Goal: Information Seeking & Learning: Check status

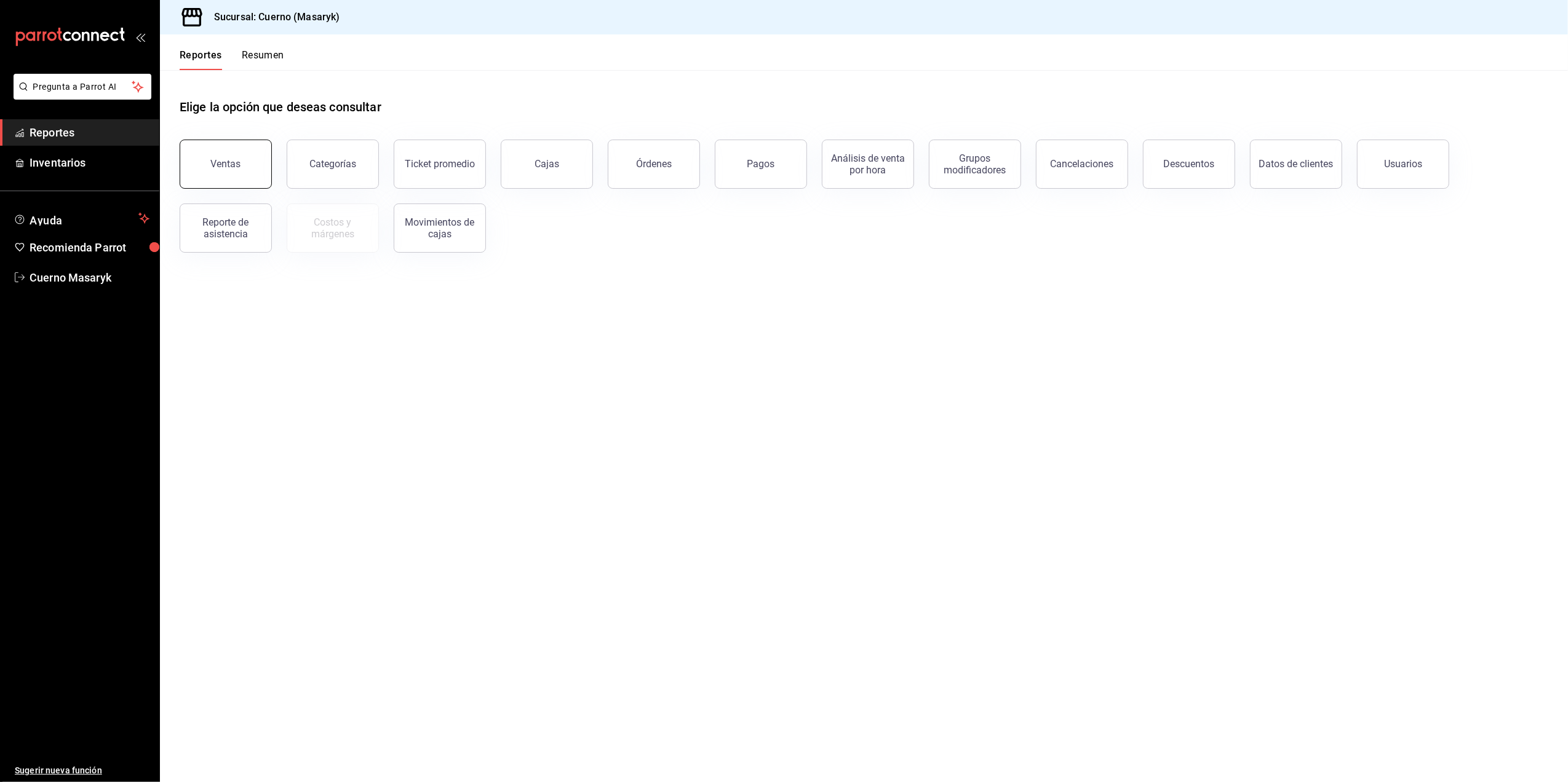
click at [226, 178] on button "Ventas" at bounding box center [226, 164] width 92 height 49
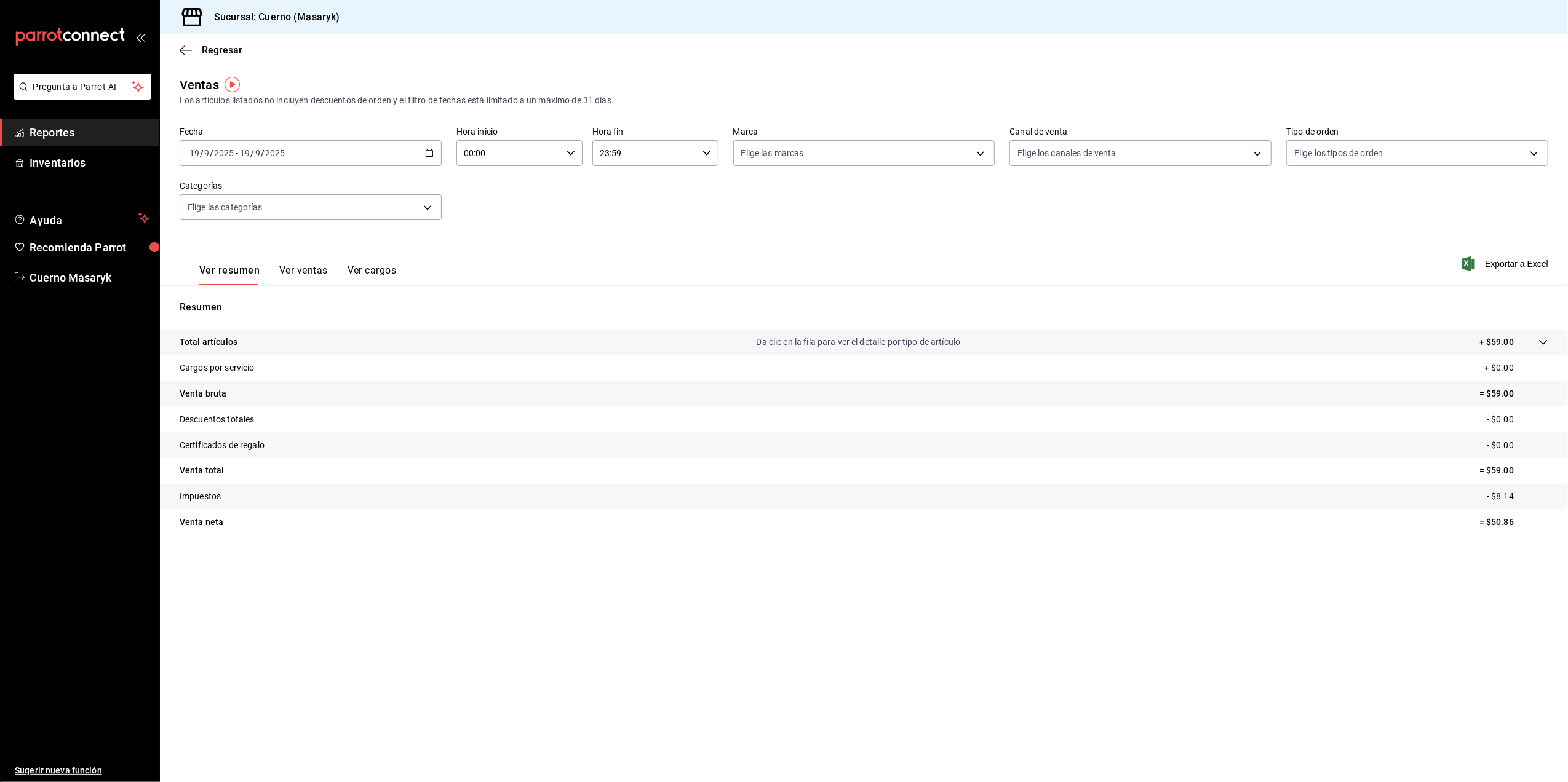
click at [427, 154] on icon "button" at bounding box center [429, 153] width 8 height 8
click at [254, 303] on span "Rango de fechas" at bounding box center [237, 301] width 95 height 13
click at [404, 286] on button "19" at bounding box center [408, 289] width 21 height 22
click at [412, 293] on button "19" at bounding box center [408, 289] width 21 height 22
click at [433, 155] on icon "button" at bounding box center [429, 153] width 8 height 8
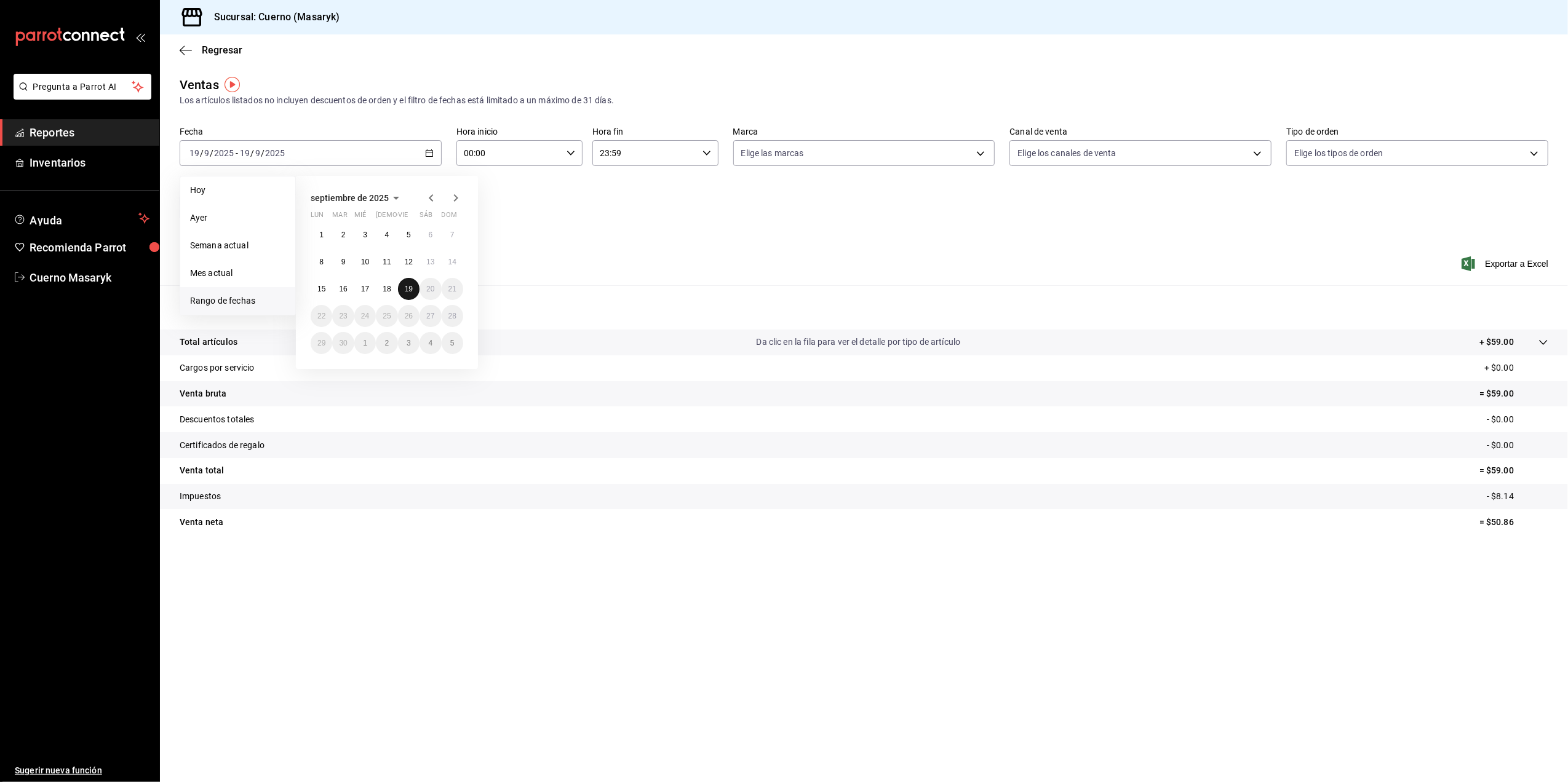
click at [416, 289] on button "19" at bounding box center [408, 289] width 21 height 22
click at [390, 285] on abbr "18" at bounding box center [386, 288] width 8 height 8
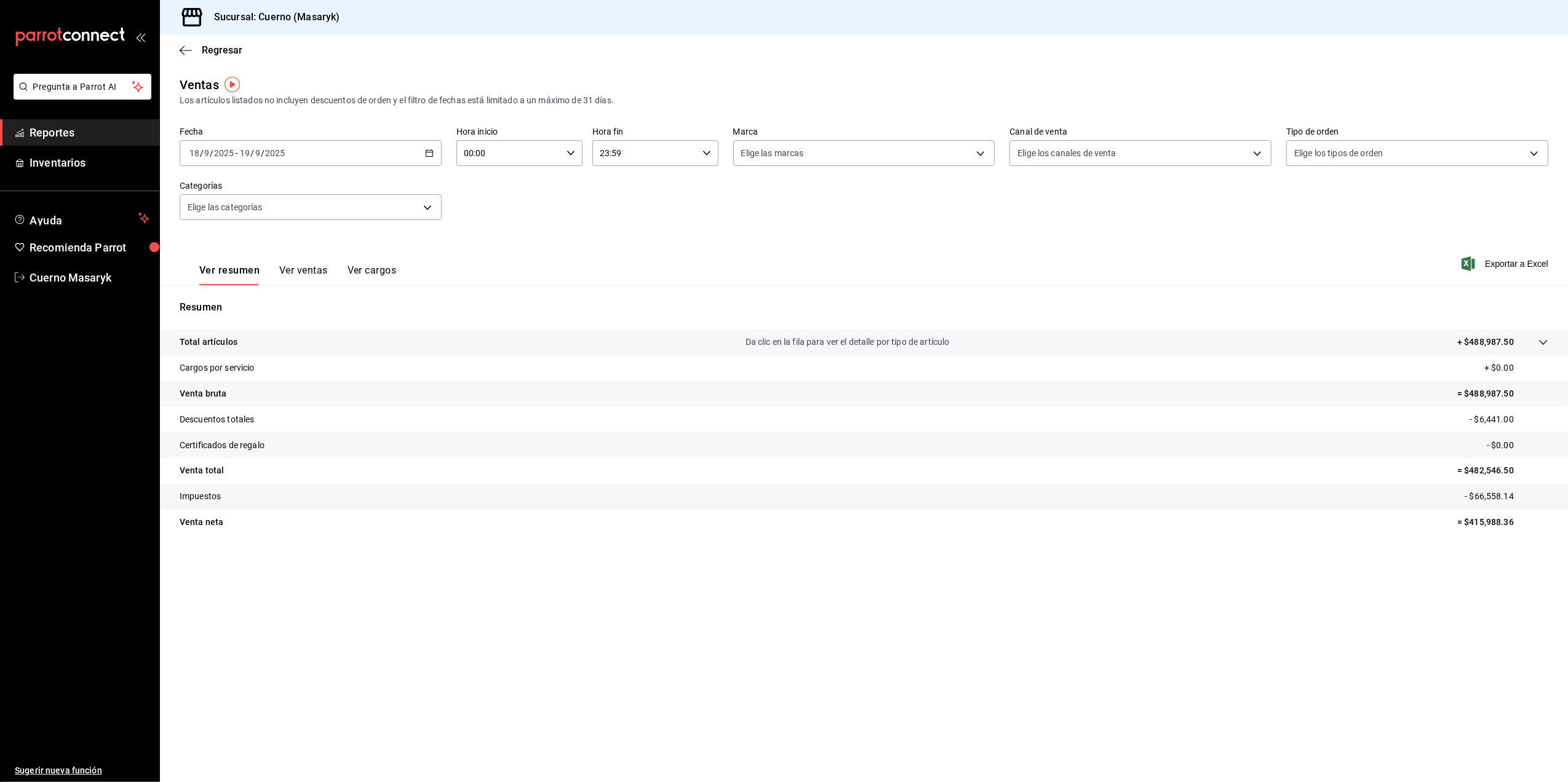
click at [429, 151] on icon "button" at bounding box center [429, 153] width 8 height 8
click at [390, 291] on abbr "18" at bounding box center [386, 288] width 8 height 8
click at [414, 286] on button "19" at bounding box center [408, 289] width 21 height 22
click at [960, 151] on body "Pregunta a Parrot AI Reportes Inventarios Ayuda Recomienda Parrot Cuerno Masary…" at bounding box center [784, 391] width 1568 height 782
drag, startPoint x: 963, startPoint y: 246, endPoint x: 965, endPoint y: 238, distance: 8.2
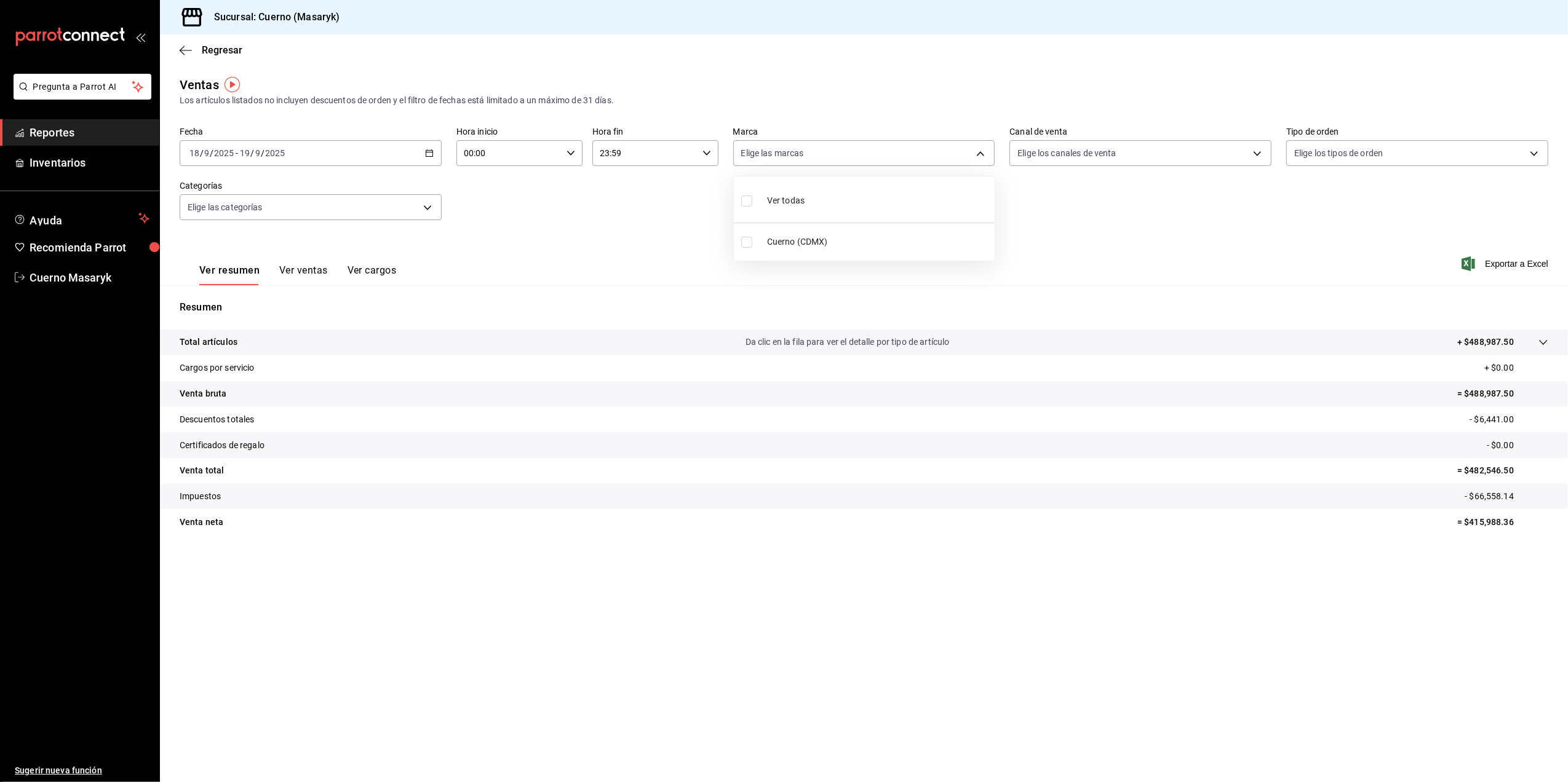
click at [963, 244] on span "Cuerno (CDMX)" at bounding box center [879, 242] width 223 height 13
type input "4ea0d660-02b3-4785-bb88-48b5ef6e196c"
checkbox input "true"
click at [1169, 143] on div at bounding box center [784, 391] width 1568 height 782
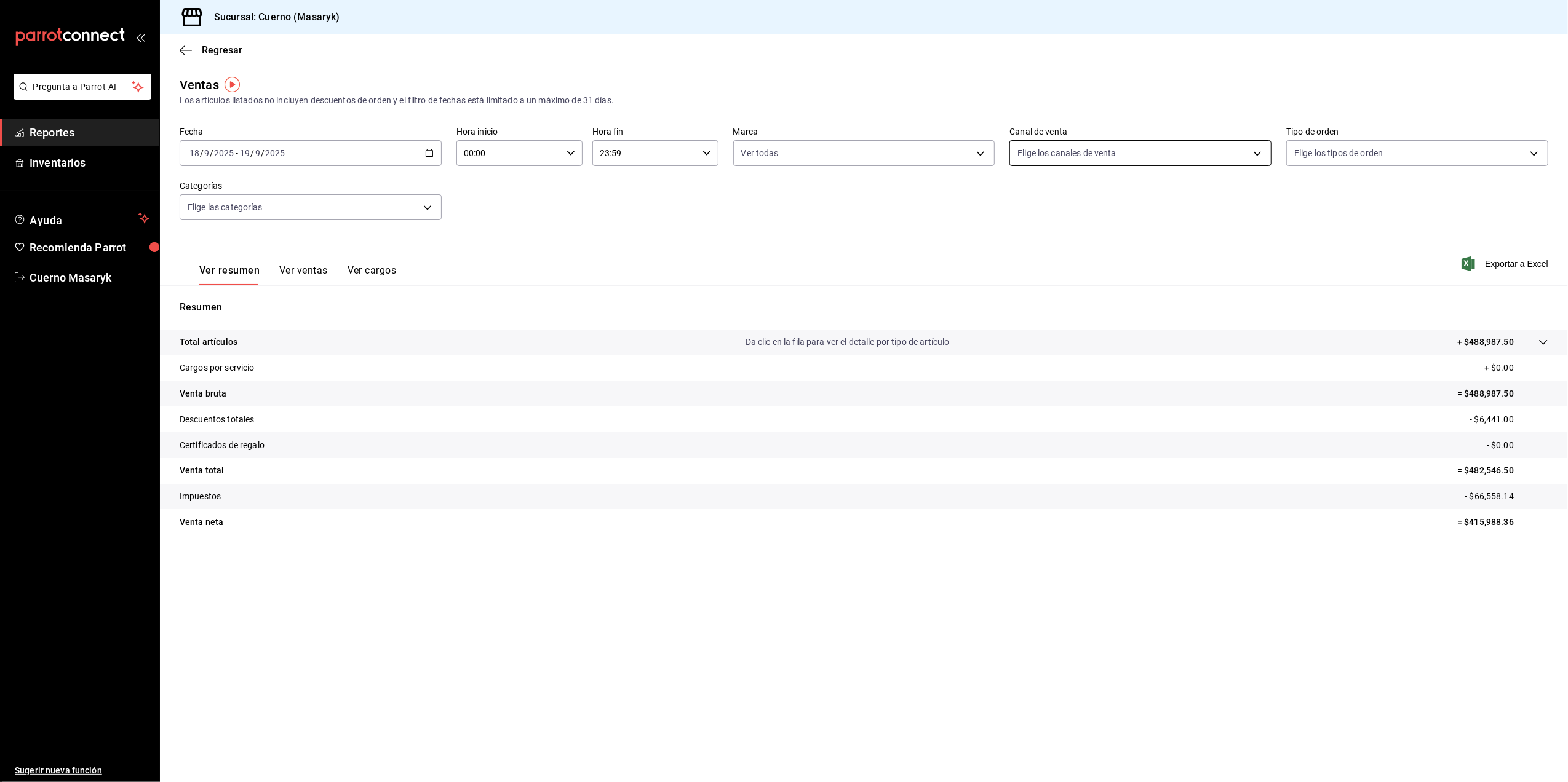
click at [1176, 155] on body "Pregunta a Parrot AI Reportes Inventarios Ayuda Recomienda Parrot Cuerno Masary…" at bounding box center [784, 391] width 1568 height 782
click at [1155, 196] on li "Ver todos" at bounding box center [1141, 200] width 261 height 36
type input "PARROT,UBER_EATS,RAPPI,DIDI_FOOD,ONLINE"
checkbox input "true"
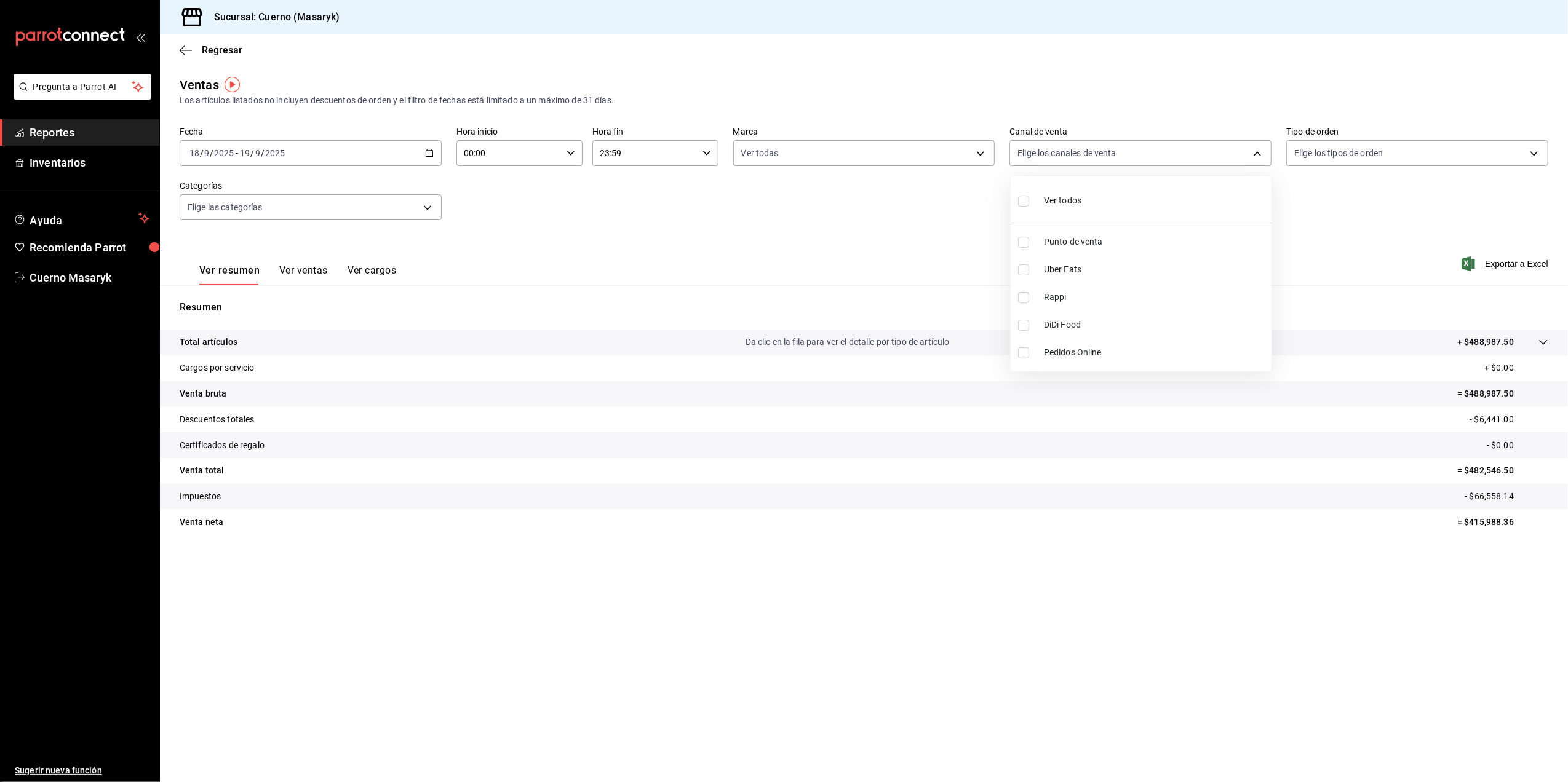
checkbox input "true"
click at [1517, 149] on div at bounding box center [784, 391] width 1568 height 782
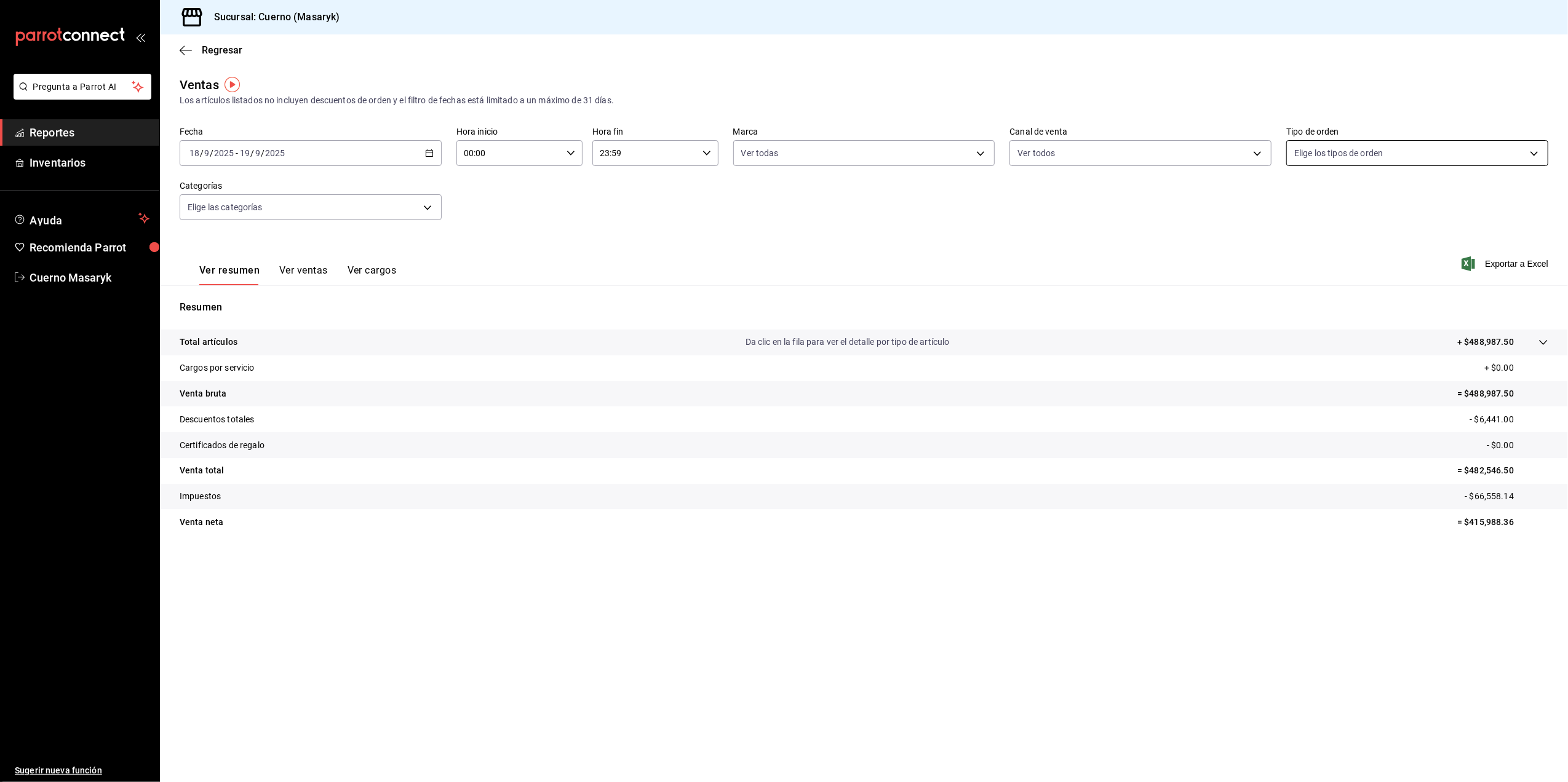
click at [1524, 155] on body "Pregunta a Parrot AI Reportes Inventarios Ayuda Recomienda Parrot Cuerno Masary…" at bounding box center [784, 391] width 1568 height 782
click at [1449, 205] on li "Ver todos" at bounding box center [1418, 200] width 261 height 36
type input "d8208262-291b-4595-bbfa-ed1e8660efdb,73ecdc8a-b505-4242-b24a-d5f1595b9b0a,EXTER…"
checkbox input "true"
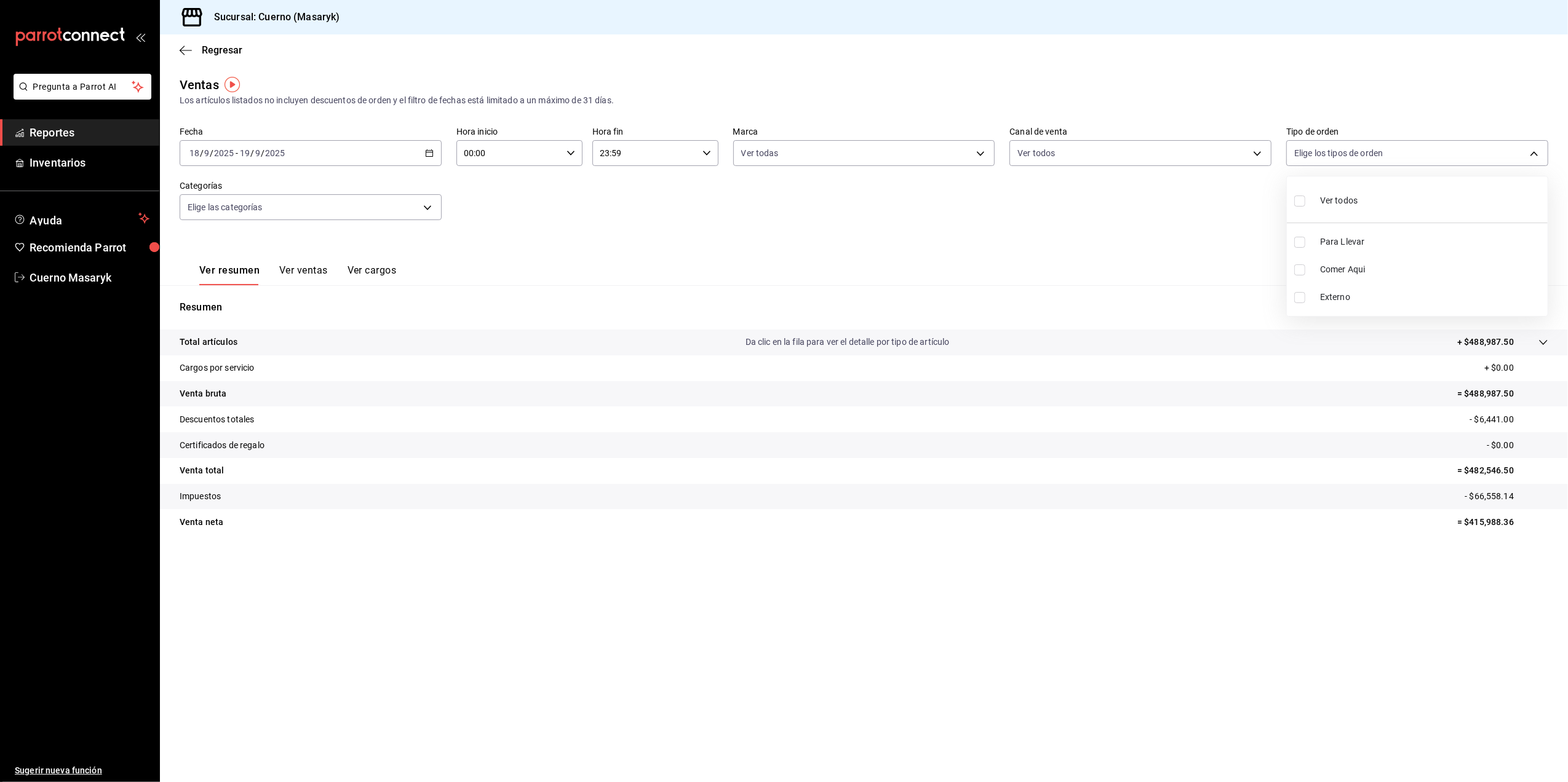
checkbox input "true"
click at [416, 214] on div at bounding box center [784, 391] width 1568 height 782
click at [416, 213] on body "Pregunta a Parrot AI Reportes Inventarios Ayuda Recomienda Parrot Cuerno Masary…" at bounding box center [784, 391] width 1568 height 782
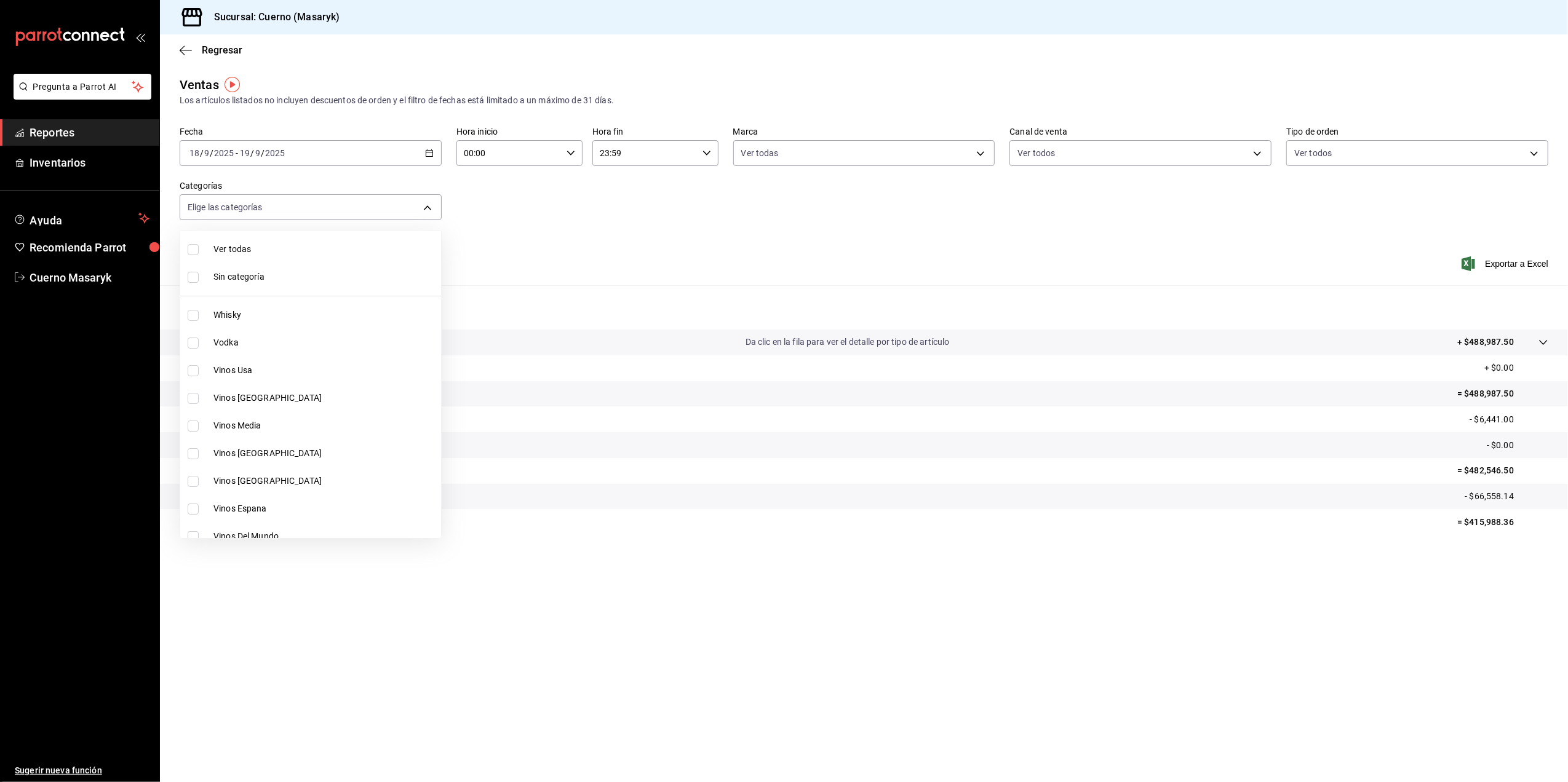
click at [373, 271] on span "Sin categoría" at bounding box center [325, 277] width 223 height 13
checkbox input "true"
click at [382, 249] on span "Ver todas" at bounding box center [325, 249] width 223 height 13
type input "c67b51a2-384c-483e-a5be-40afd3eac247,ec1a4520-4a99-4810-921e-4abf40ebc8c6,cd2d5…"
checkbox input "true"
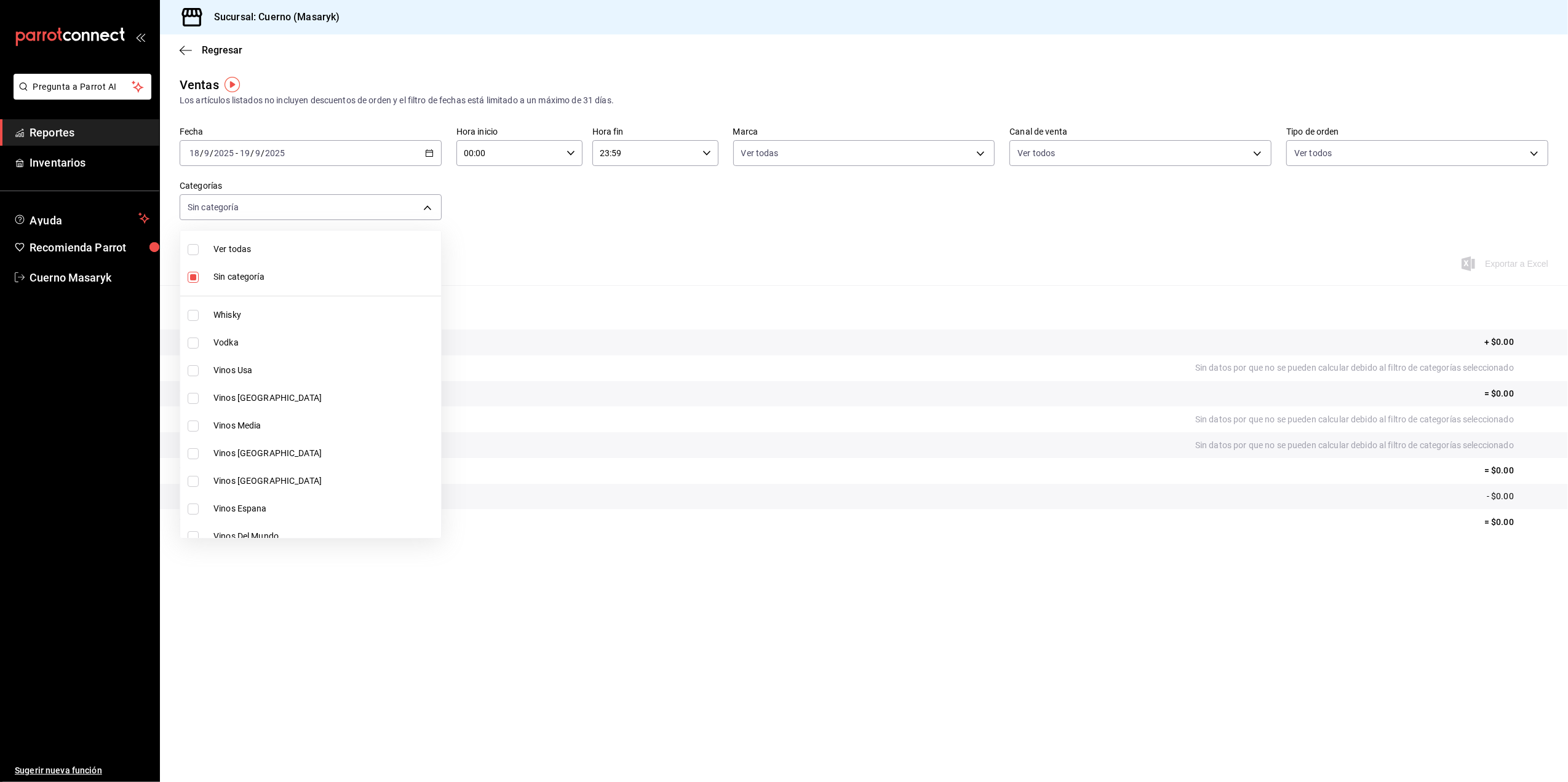
checkbox input "true"
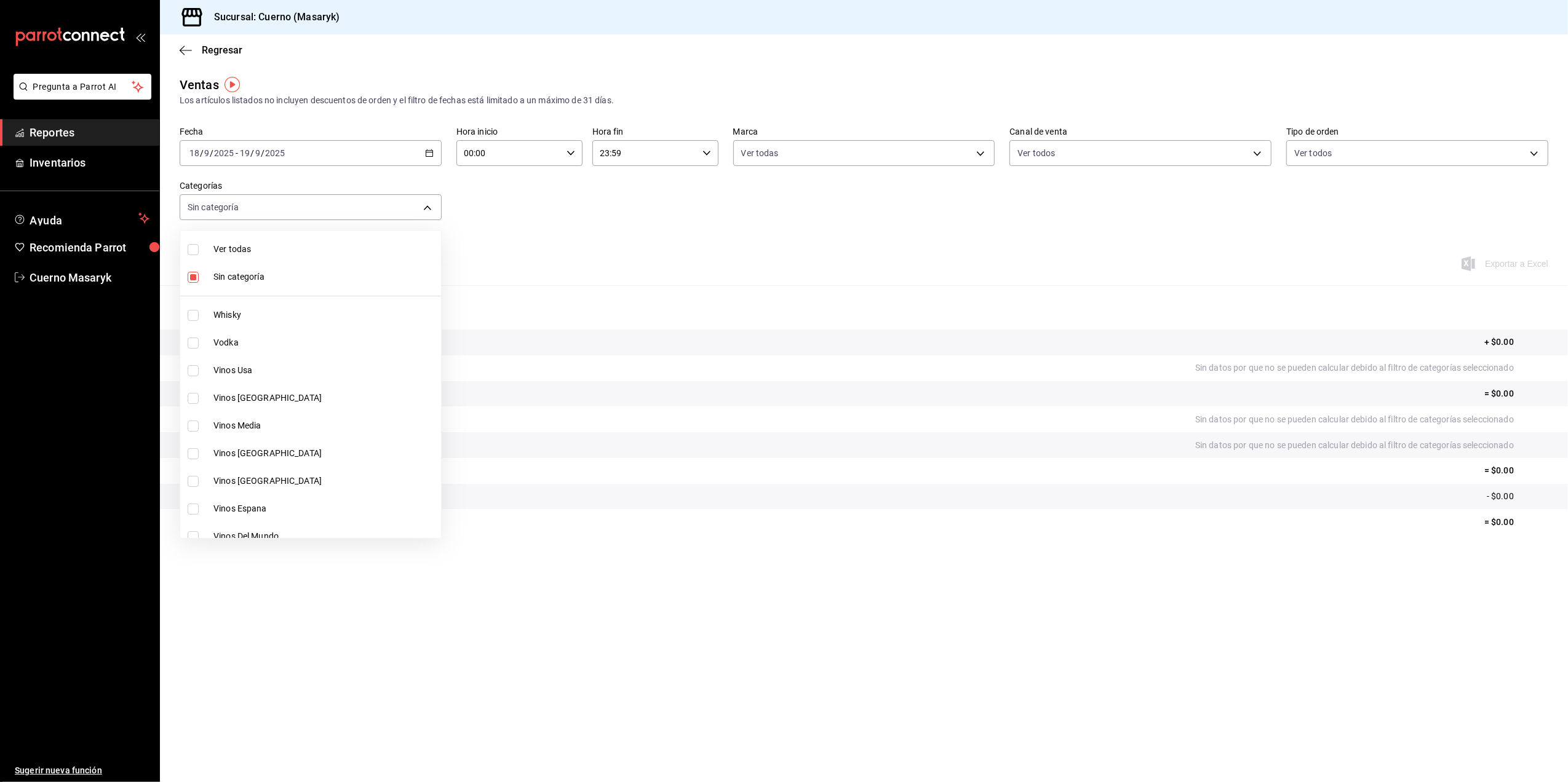
checkbox input "true"
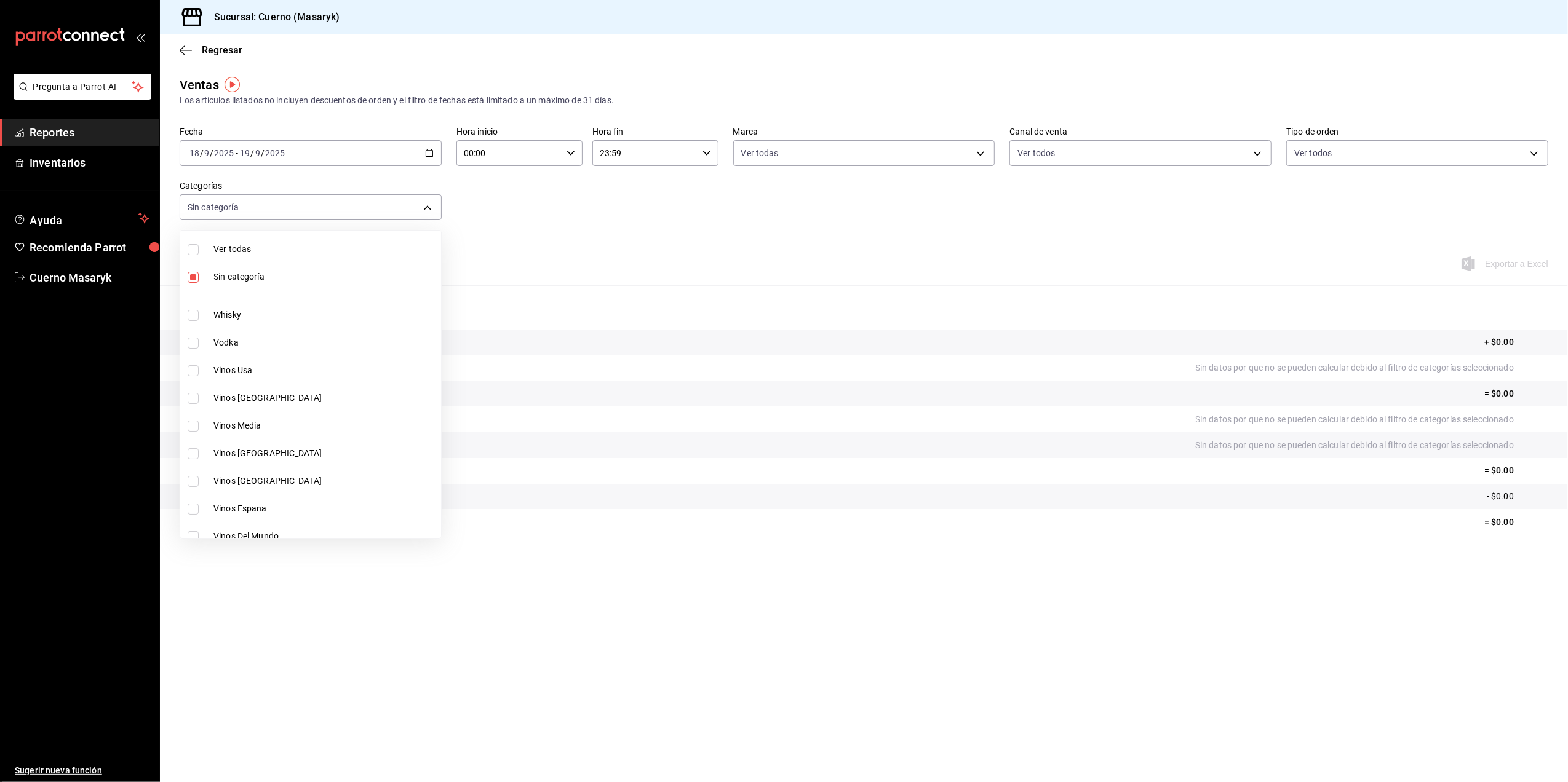
checkbox input "true"
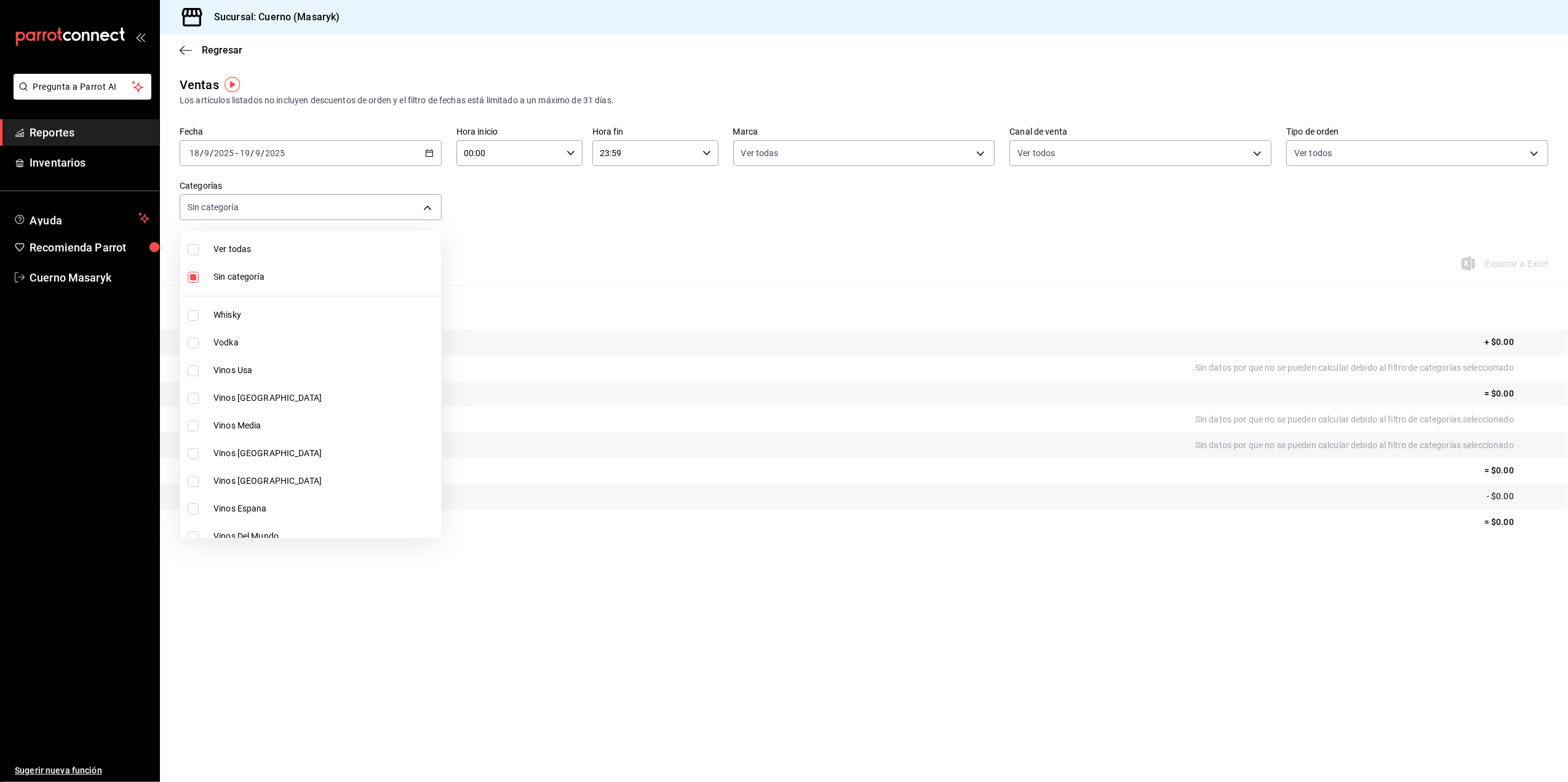
checkbox input "true"
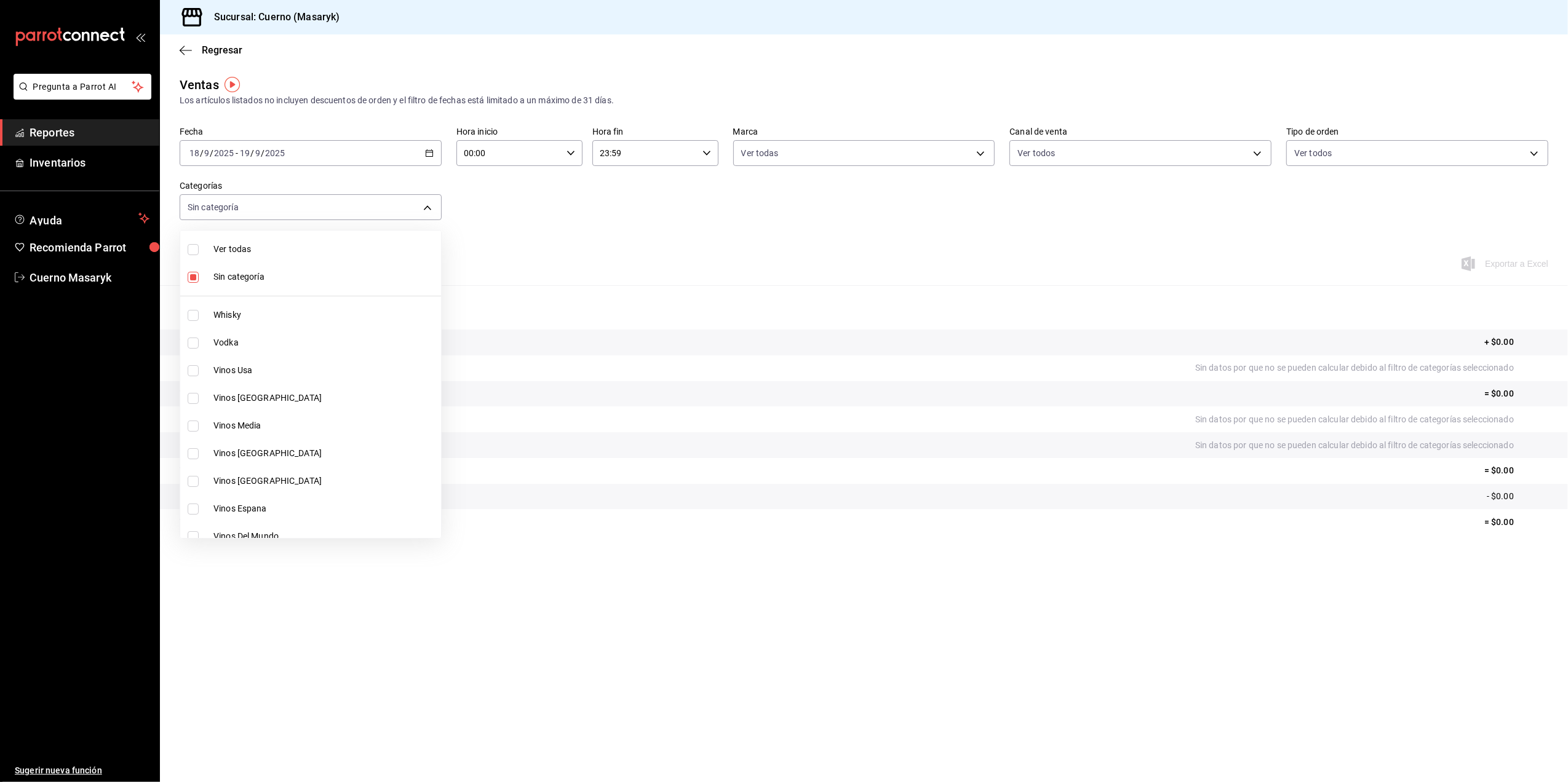
checkbox input "true"
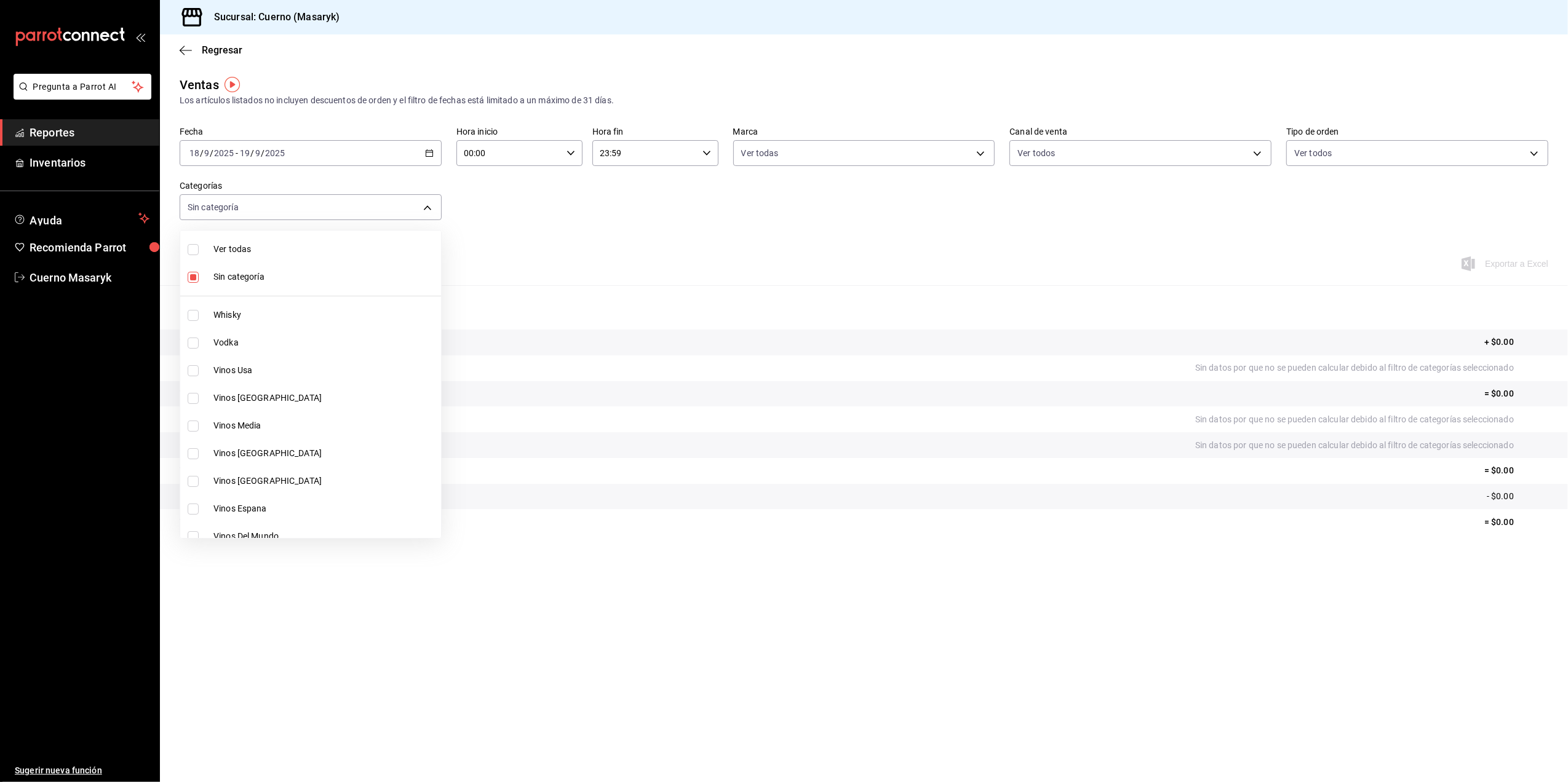
checkbox input "true"
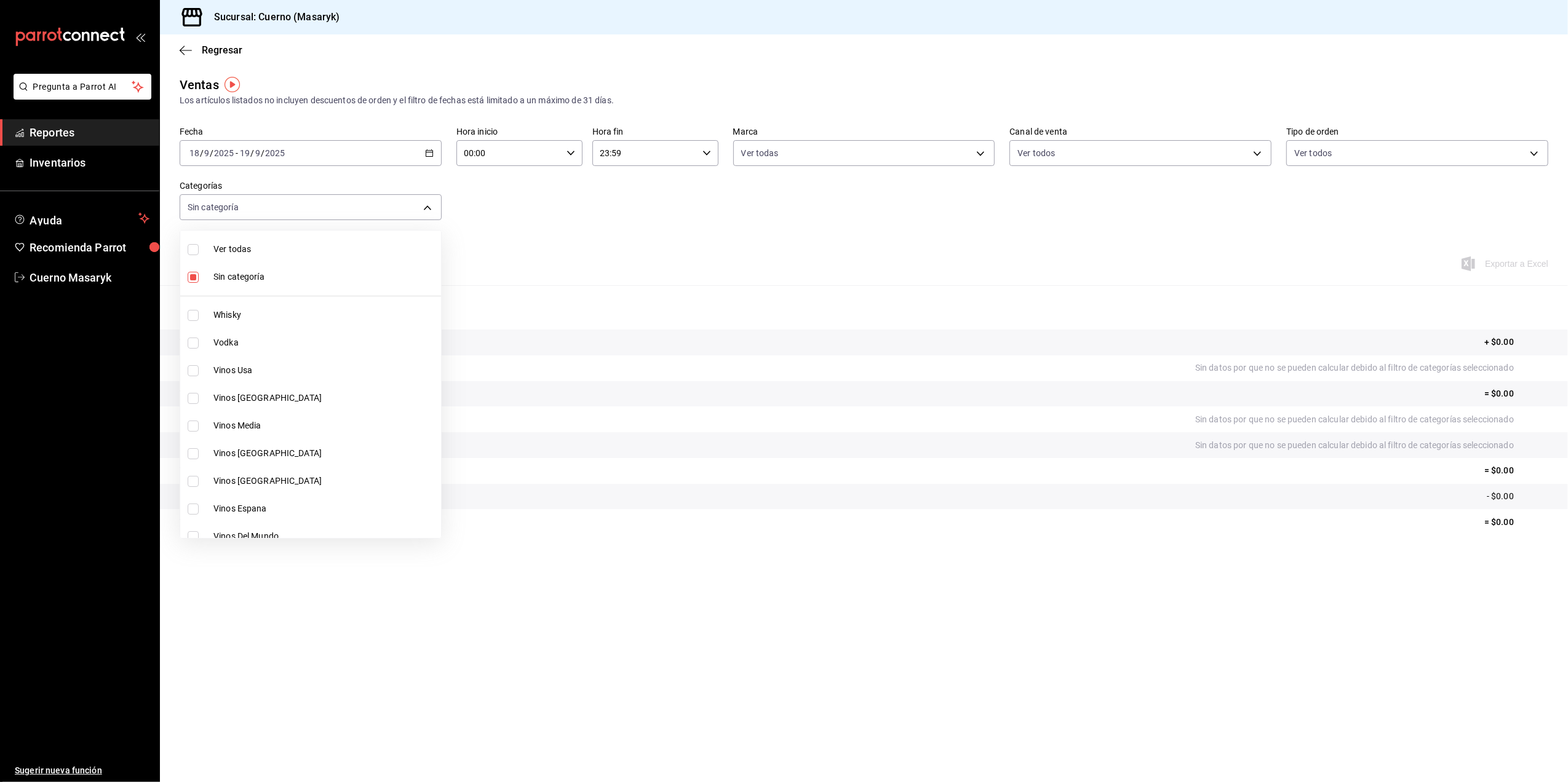
checkbox input "true"
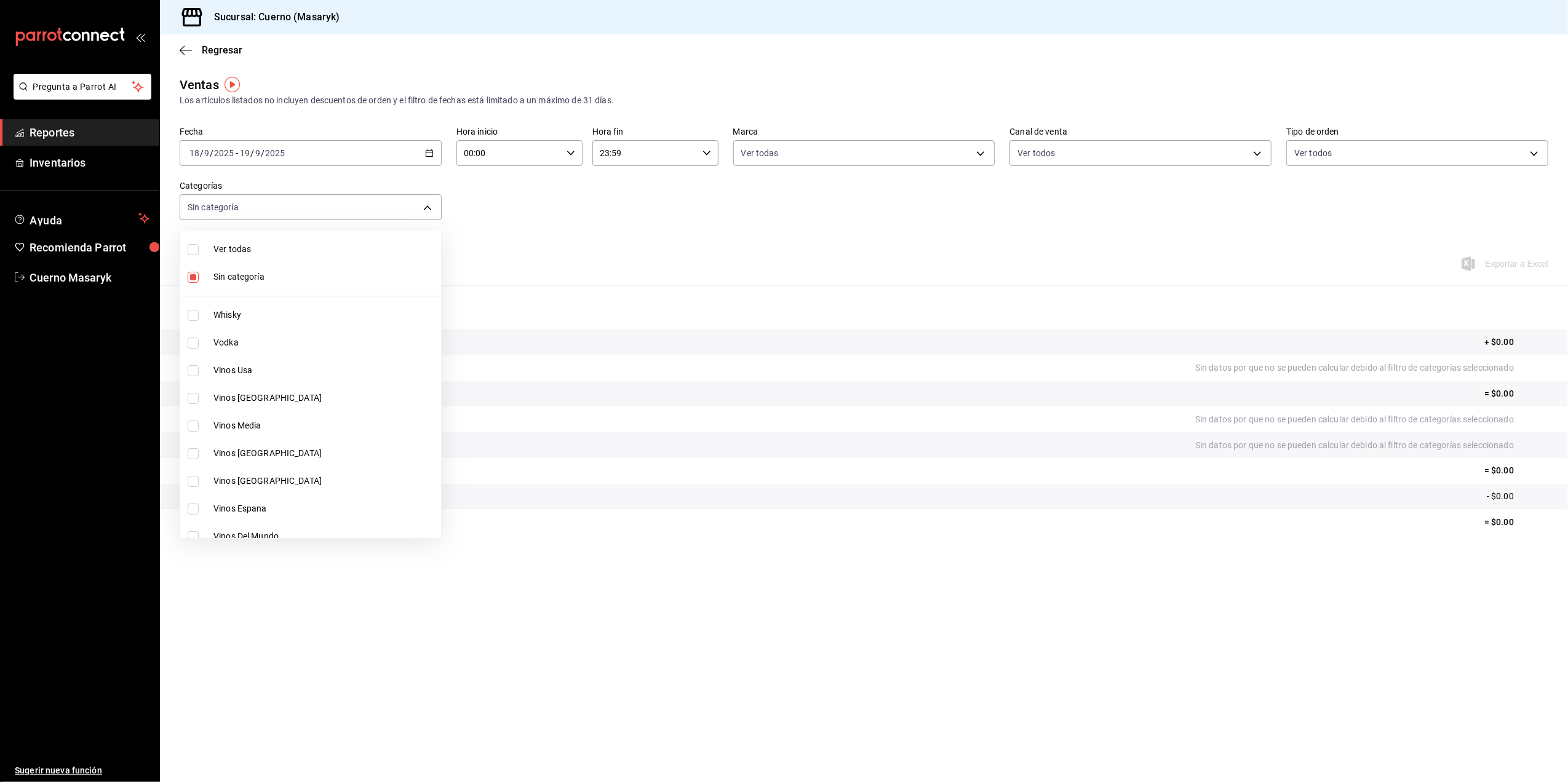
checkbox input "true"
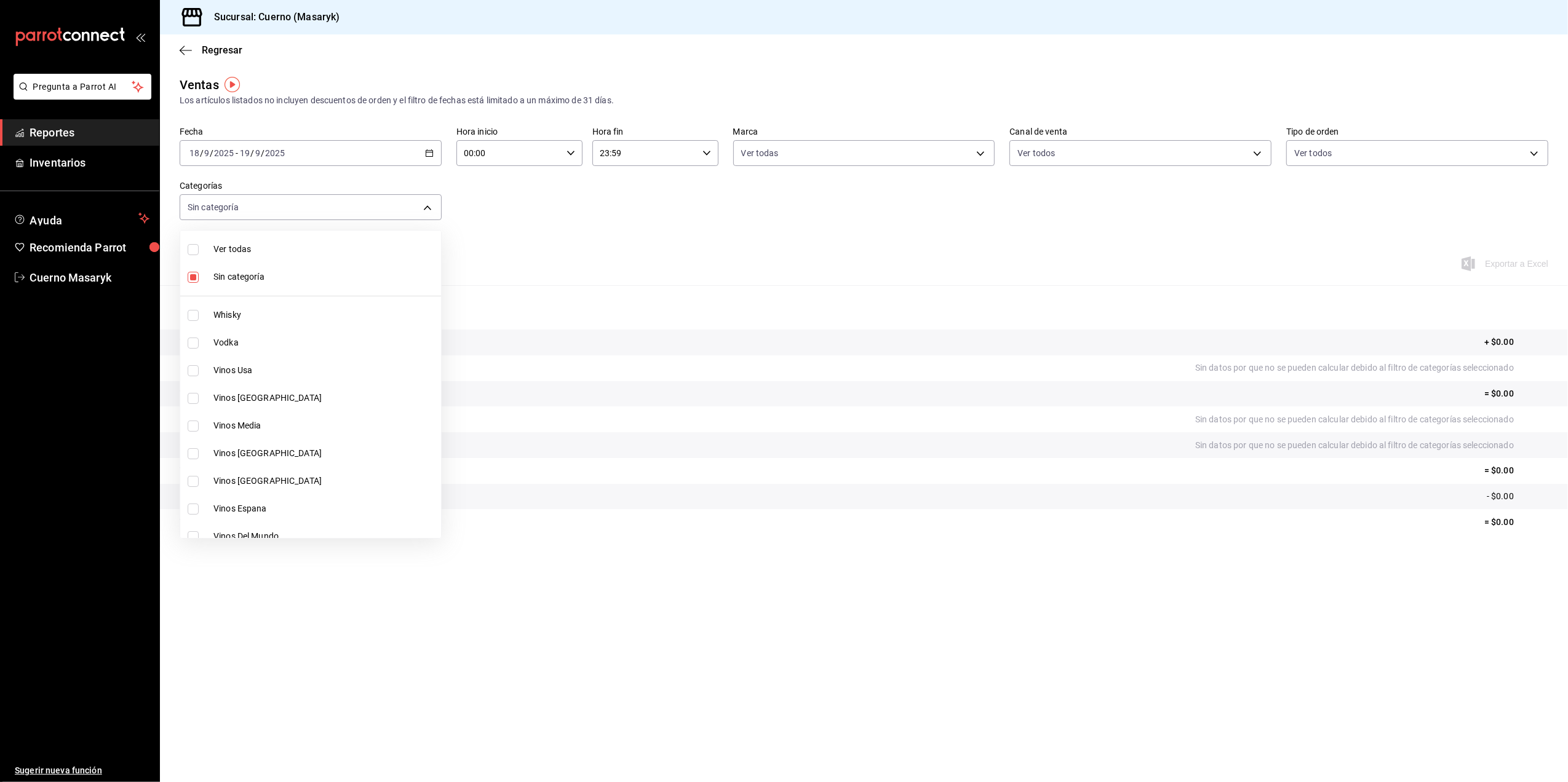
checkbox input "true"
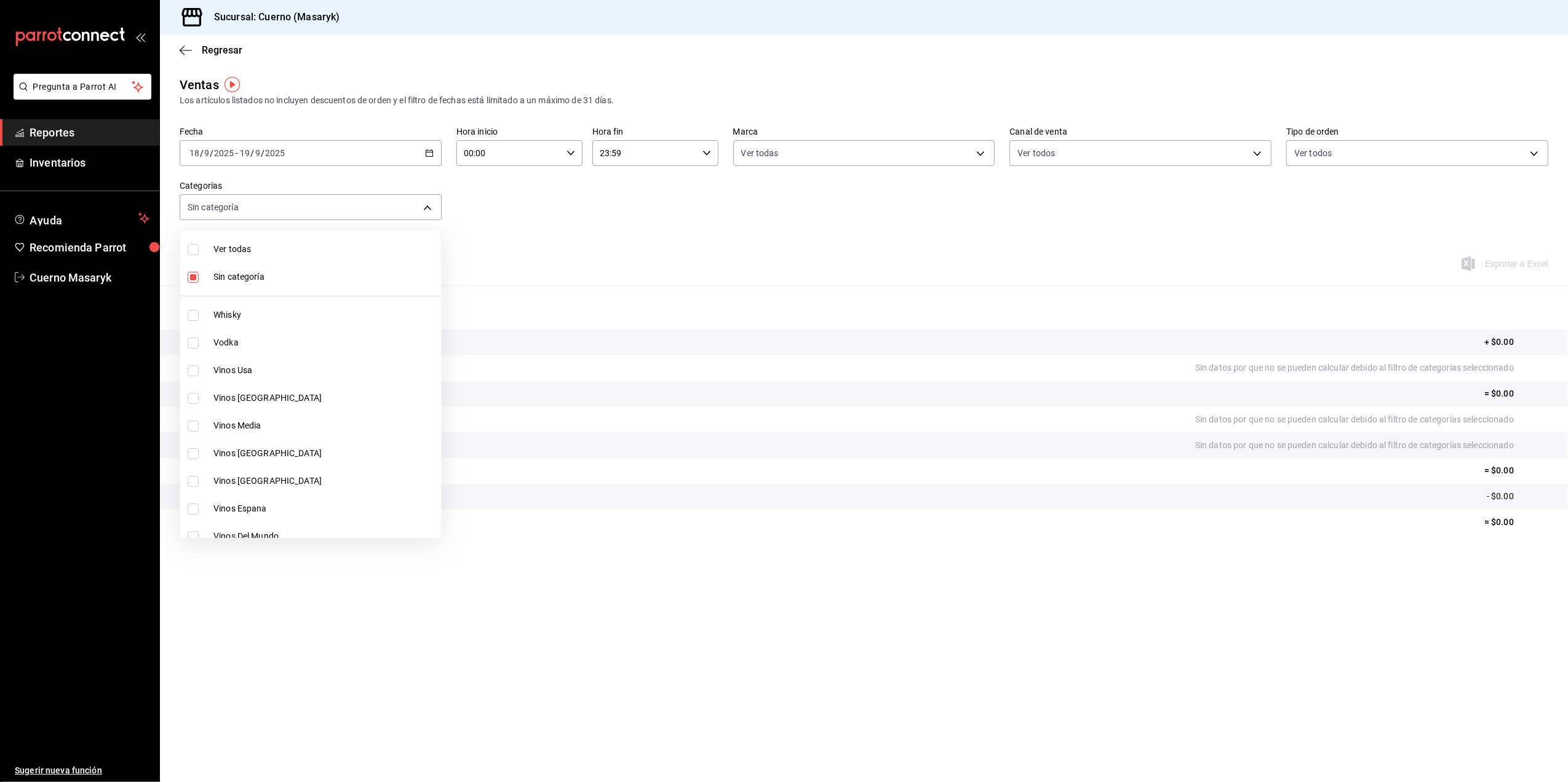
checkbox input "true"
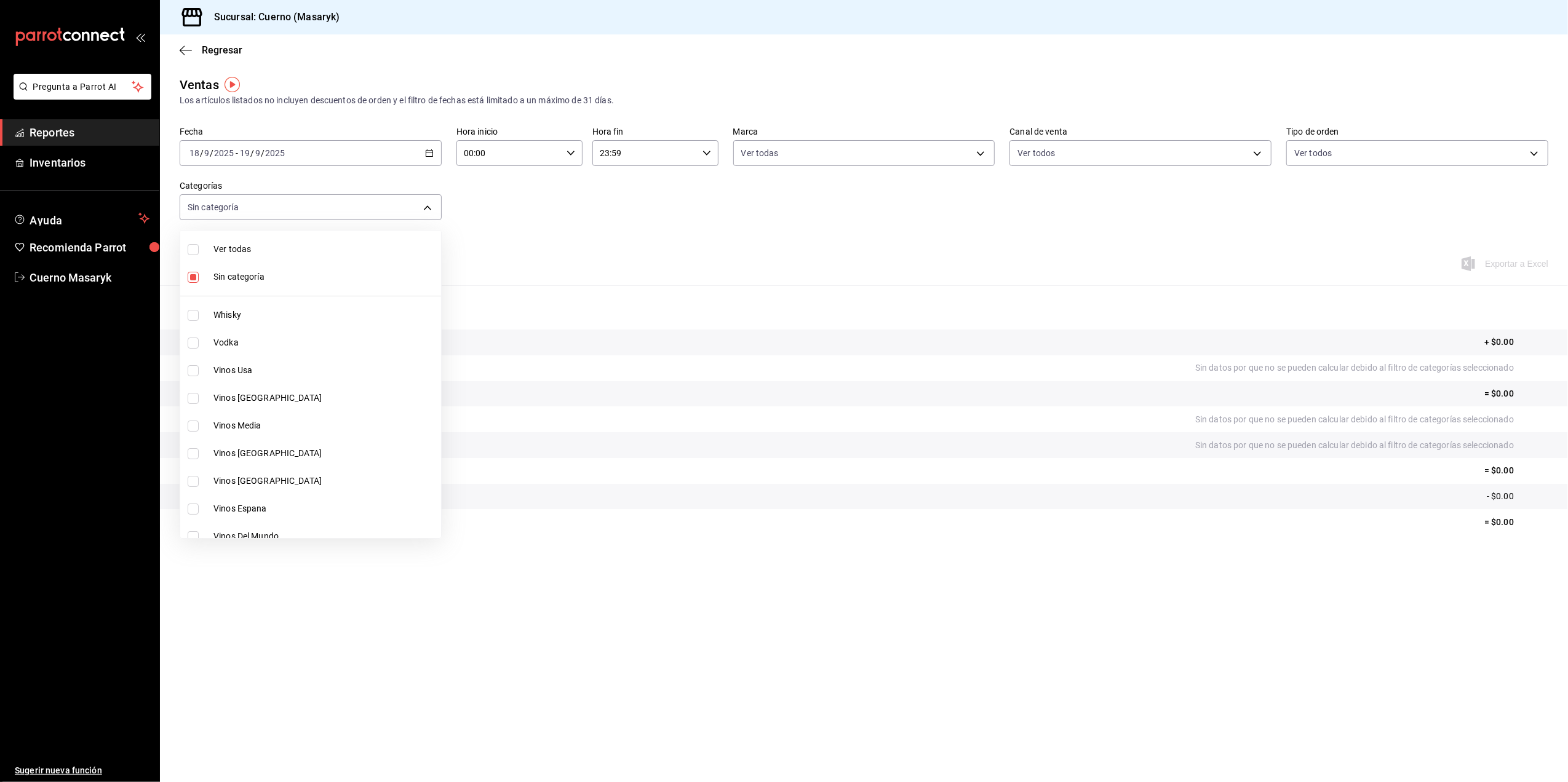
checkbox input "true"
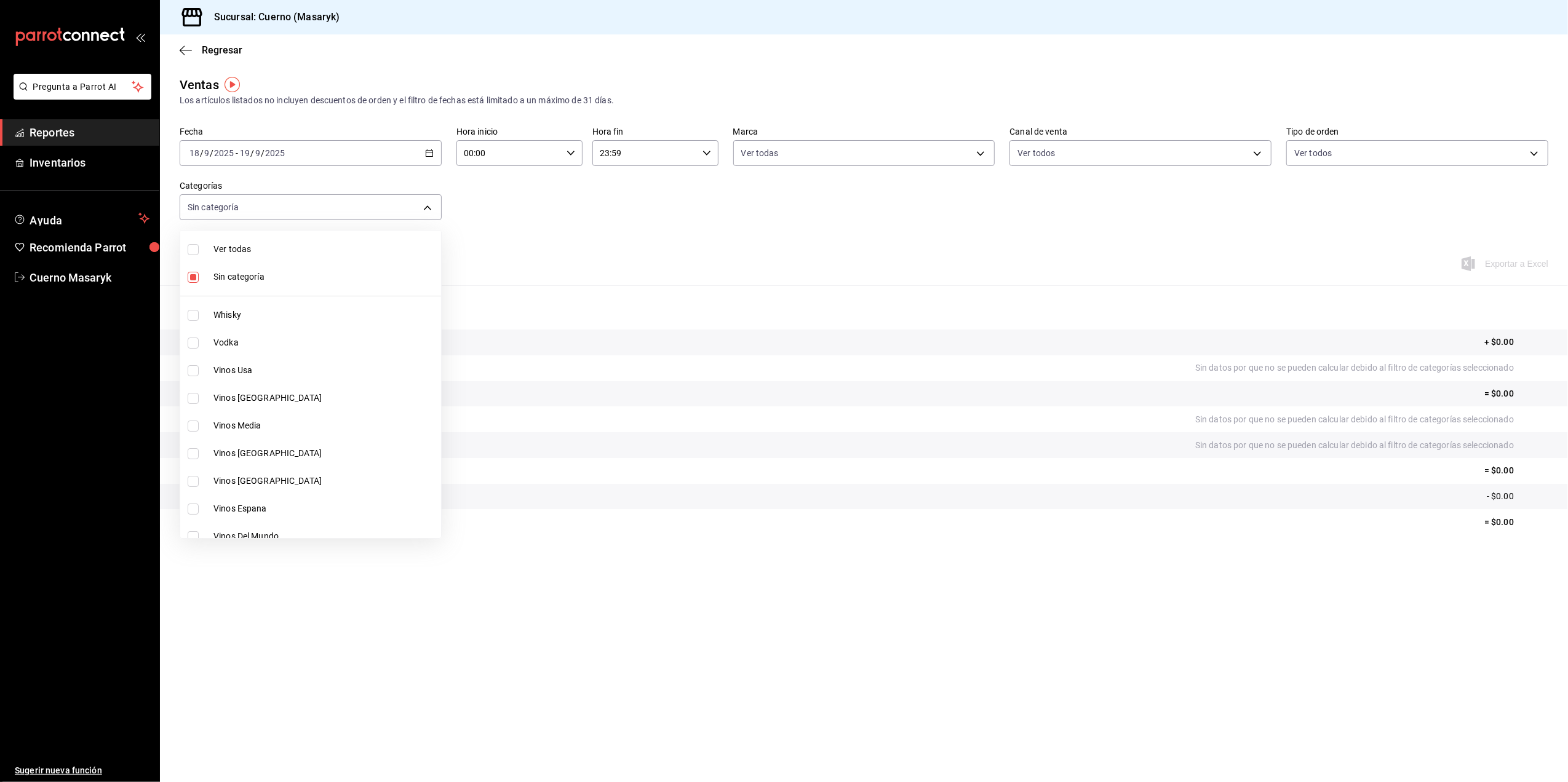
checkbox input "true"
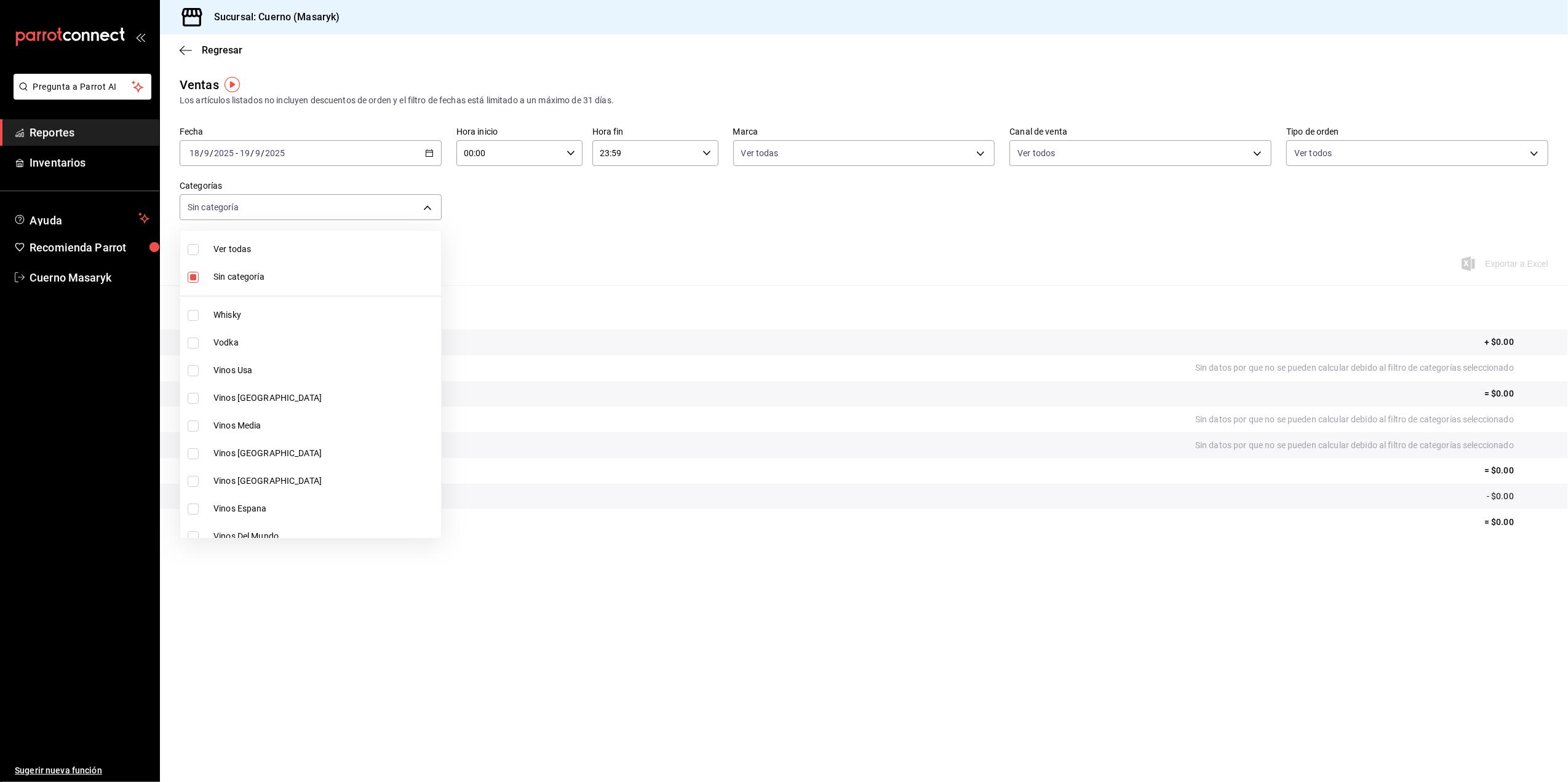
checkbox input "true"
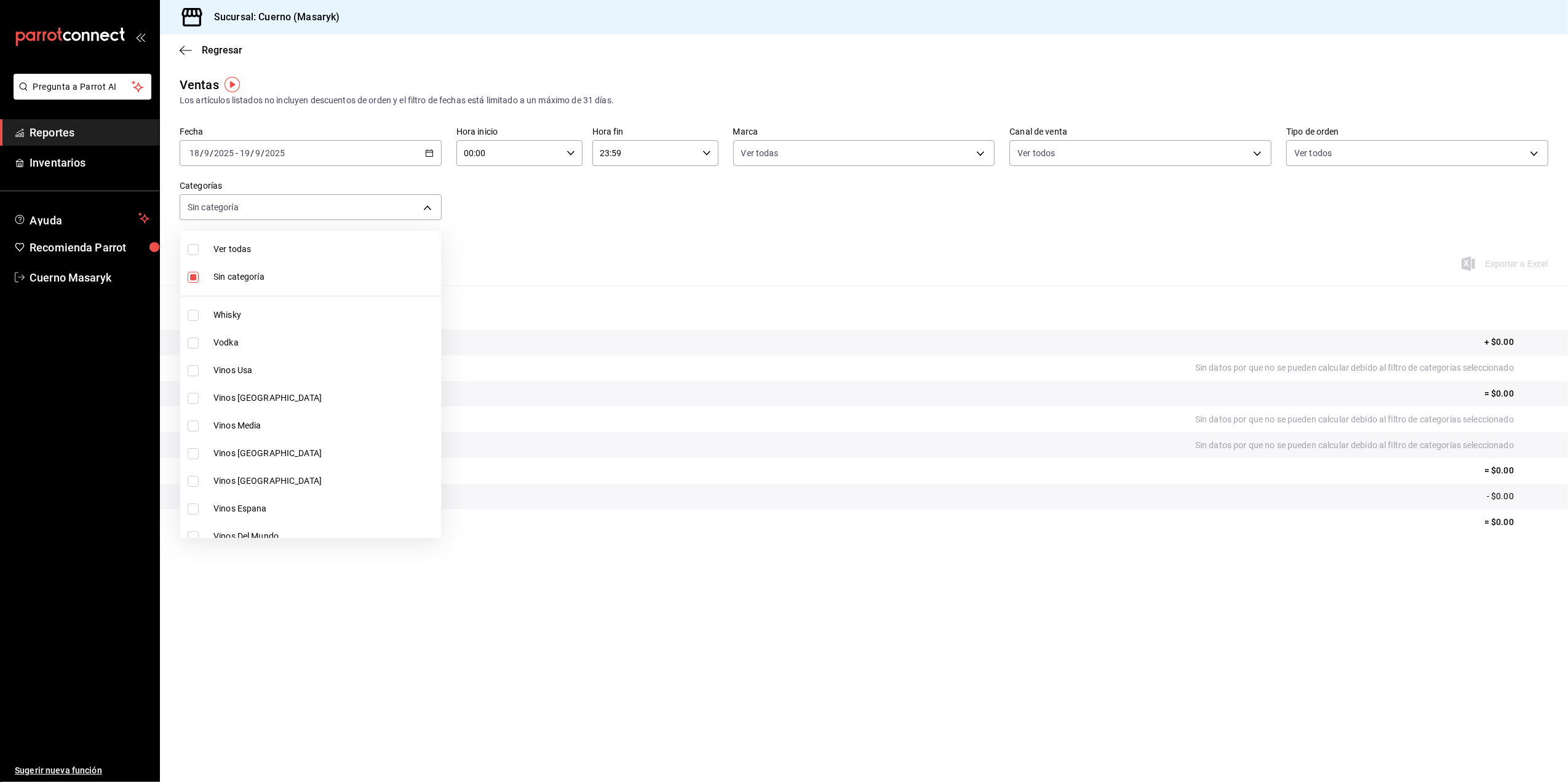
checkbox input "true"
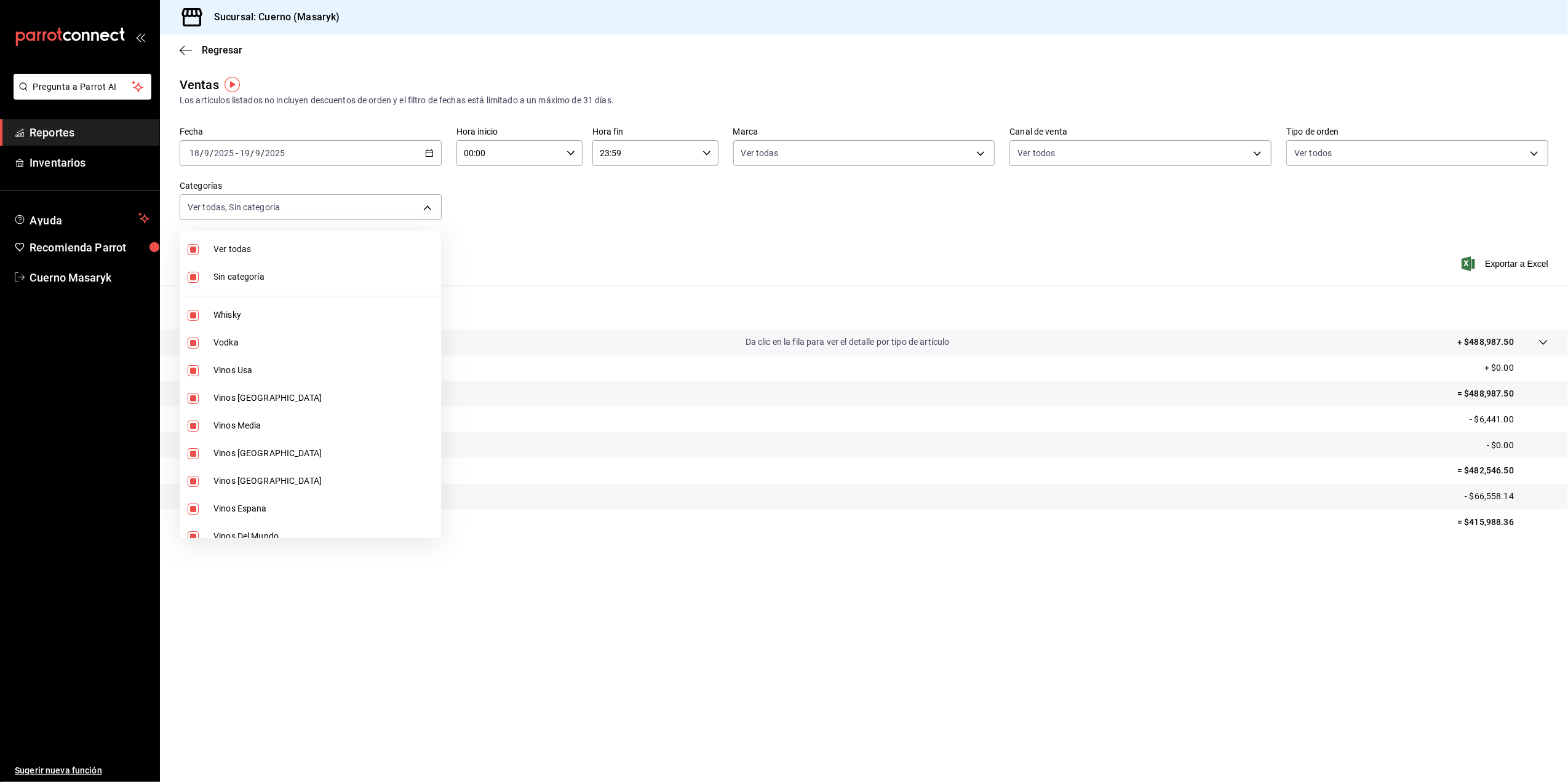
click at [539, 239] on div at bounding box center [784, 391] width 1568 height 782
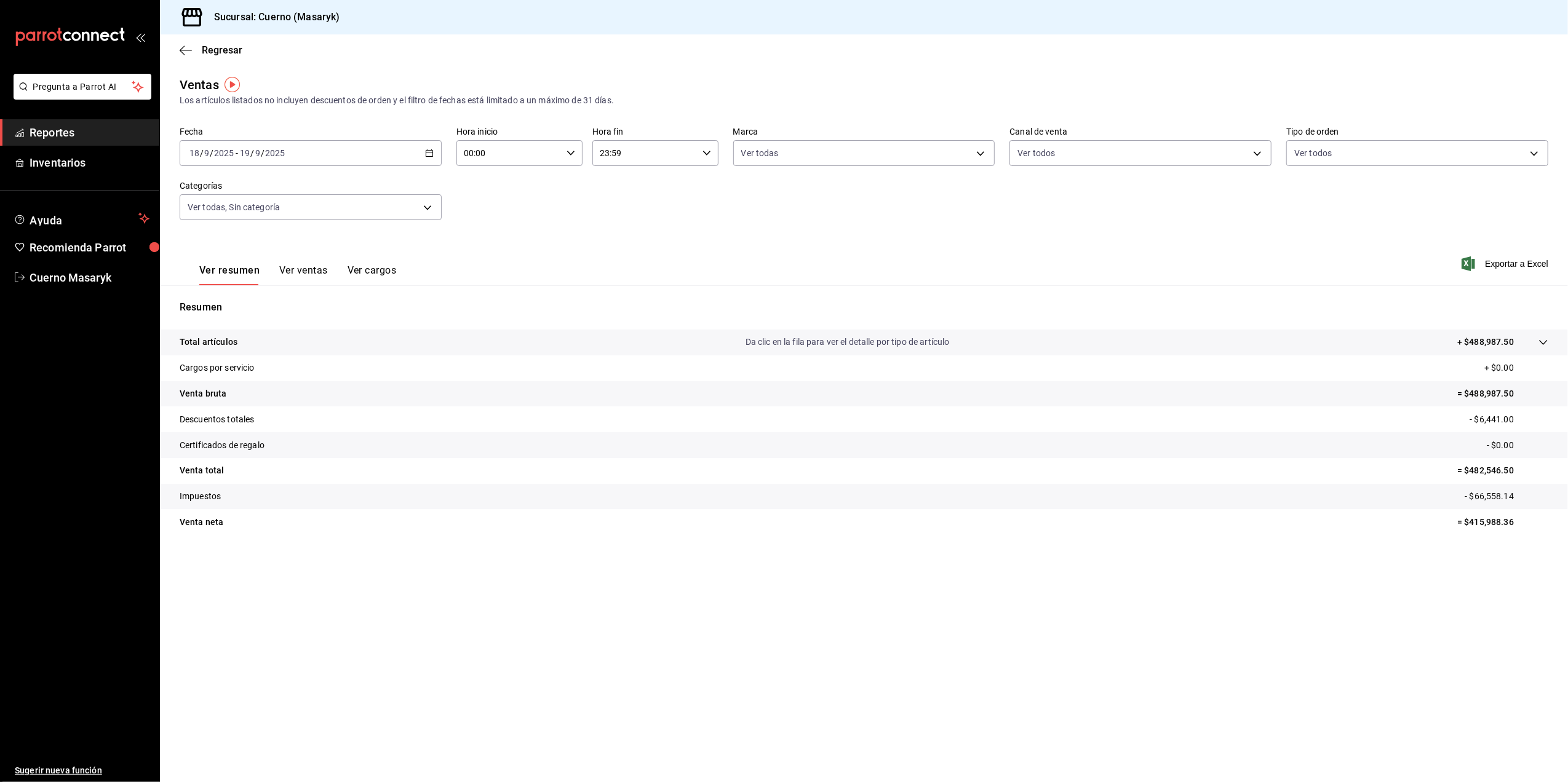
click at [296, 262] on div "Ver resumen Ver ventas Ver cargos" at bounding box center [288, 267] width 216 height 36
click at [301, 270] on button "Ver ventas" at bounding box center [303, 275] width 49 height 21
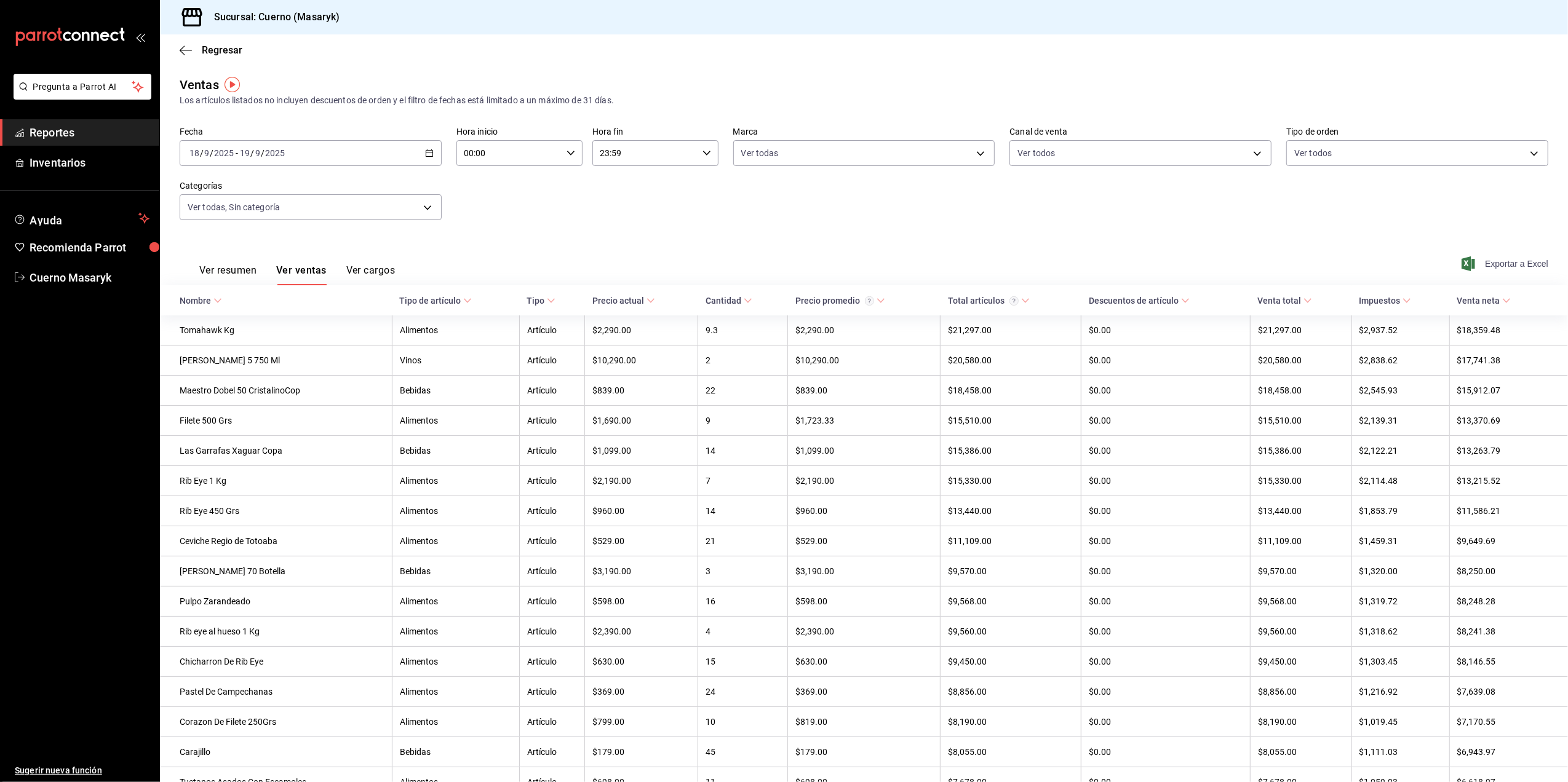
click at [1462, 257] on icon "button" at bounding box center [1468, 264] width 14 height 15
